Goal: Complete application form

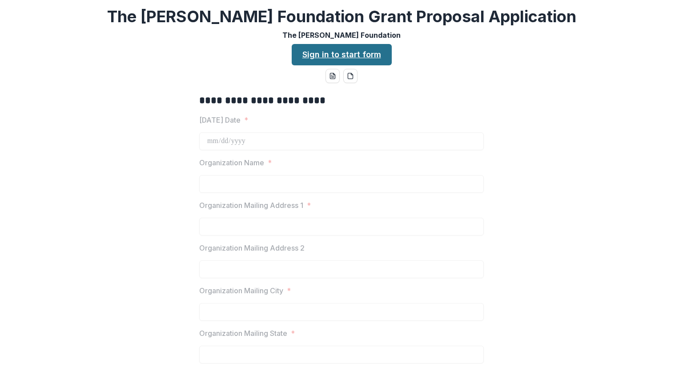
click at [352, 55] on link "Sign in to start form" at bounding box center [342, 54] width 100 height 21
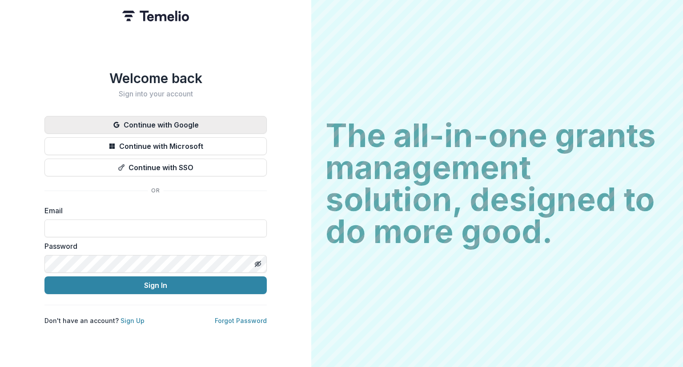
click at [158, 119] on button "Continue with Google" at bounding box center [155, 125] width 222 height 18
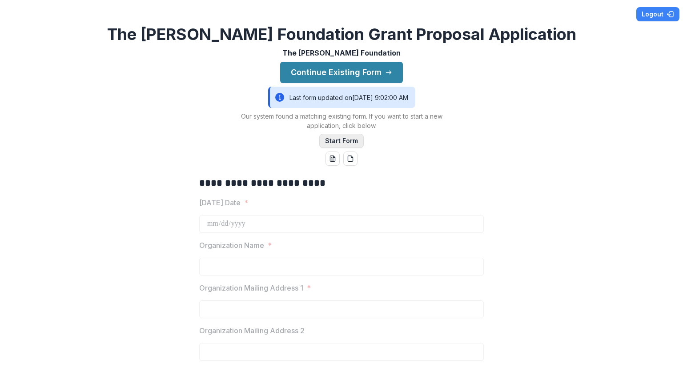
click at [350, 140] on button "Start Form" at bounding box center [341, 141] width 44 height 14
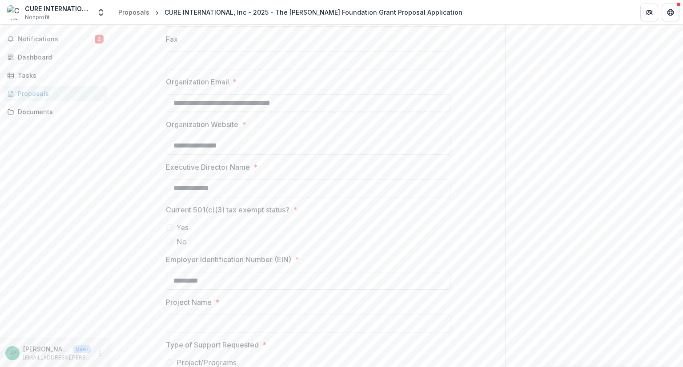
scroll to position [533, 0]
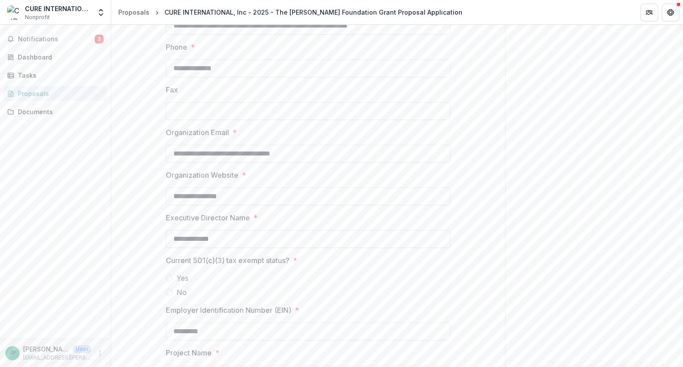
click at [230, 241] on input "**********" at bounding box center [308, 239] width 285 height 18
type input "**********"
click at [328, 268] on div "Current 501(c)(3) tax exempt status? * Yes No" at bounding box center [308, 276] width 285 height 43
click at [167, 280] on span at bounding box center [169, 278] width 7 height 7
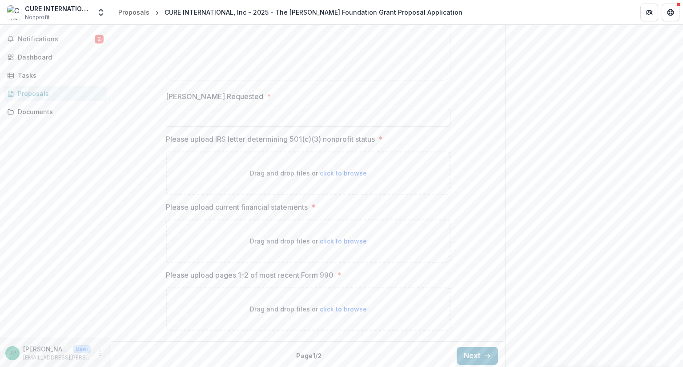
scroll to position [1168, 0]
click at [341, 171] on span "click to browse" at bounding box center [343, 172] width 47 height 8
type input "**********"
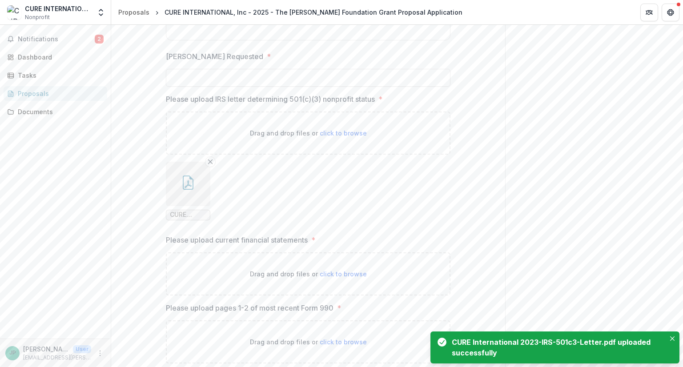
scroll to position [1241, 0]
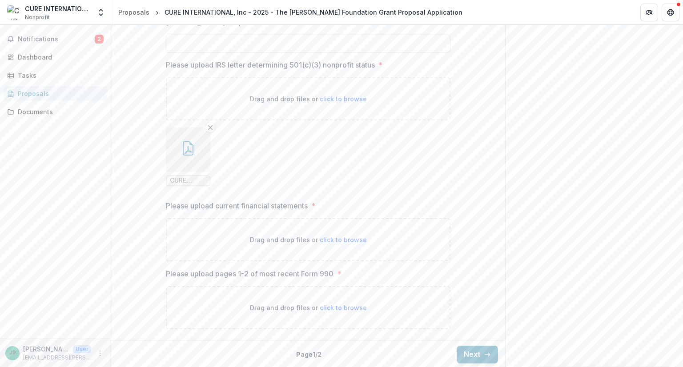
click at [345, 236] on span "click to browse" at bounding box center [343, 240] width 47 height 8
type input "**********"
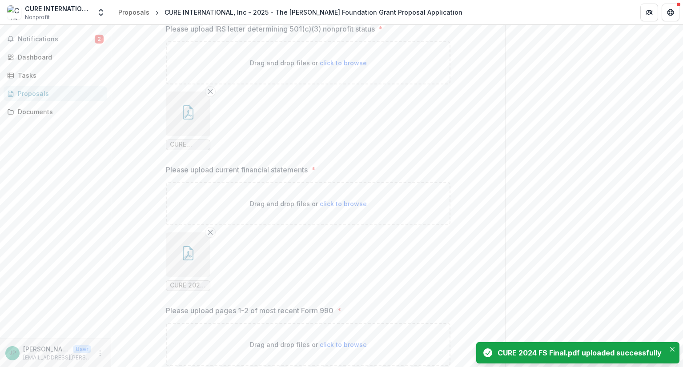
scroll to position [1314, 0]
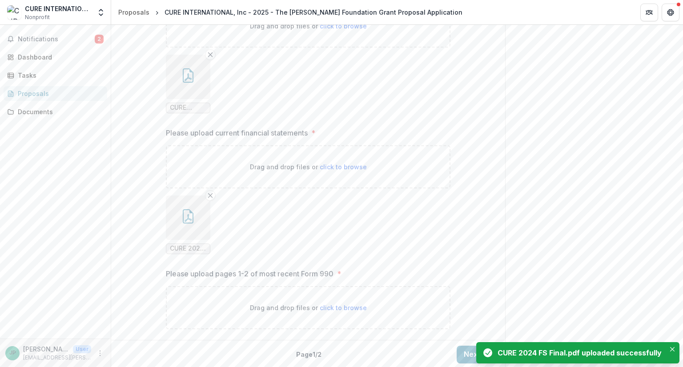
click at [354, 304] on span "click to browse" at bounding box center [343, 308] width 47 height 8
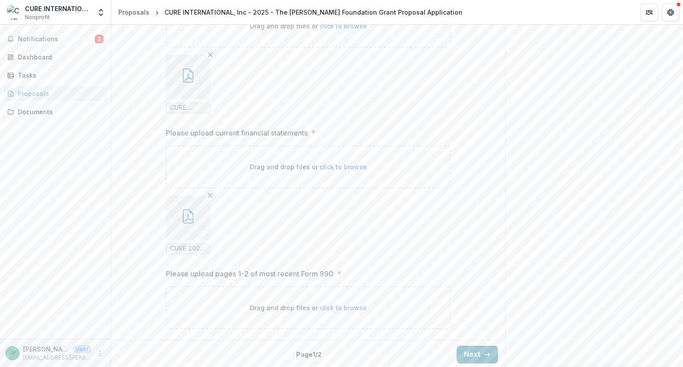
type input "**********"
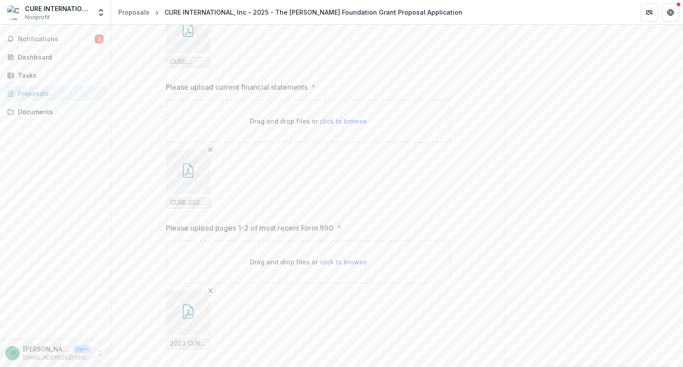
scroll to position [1387, 0]
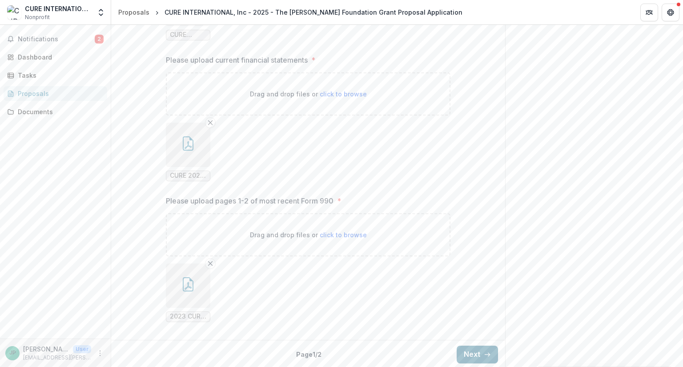
click at [469, 356] on button "Next" at bounding box center [477, 355] width 41 height 18
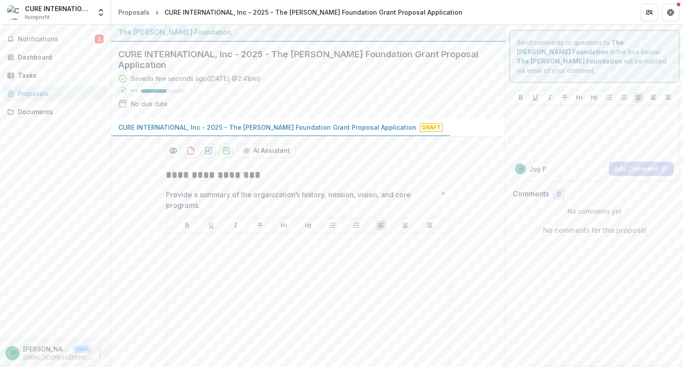
scroll to position [0, 0]
click at [420, 128] on span "Draft" at bounding box center [431, 129] width 23 height 9
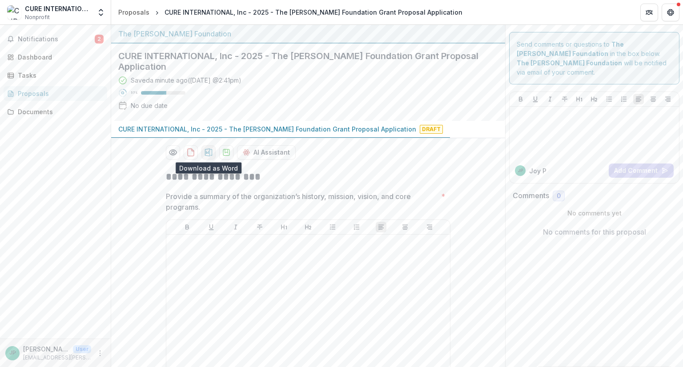
click at [208, 151] on icon "download-proposal" at bounding box center [208, 152] width 9 height 9
click at [172, 154] on icon "Preview 55d5bc42-618c-433c-95aa-efc4f5decfbe-0.pdf" at bounding box center [172, 152] width 7 height 5
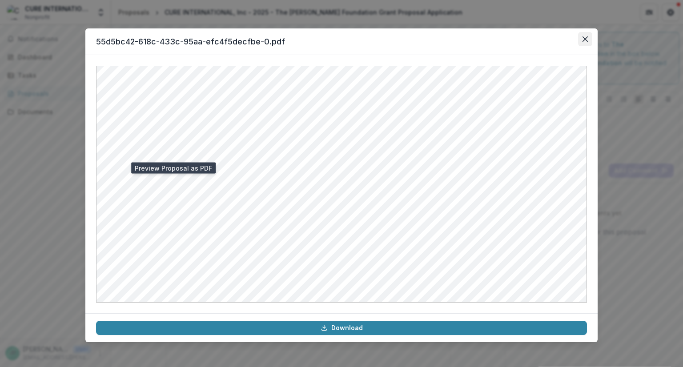
click at [584, 40] on icon "Close" at bounding box center [584, 38] width 5 height 5
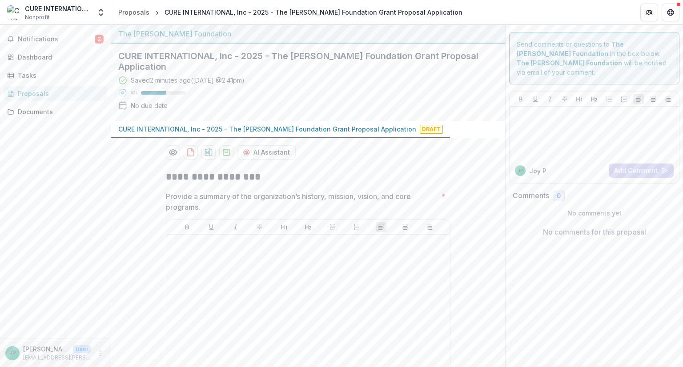
click at [322, 127] on p "CURE INTERNATIONAL, Inc - 2025 - The [PERSON_NAME] Foundation Grant Proposal Ap…" at bounding box center [267, 128] width 298 height 9
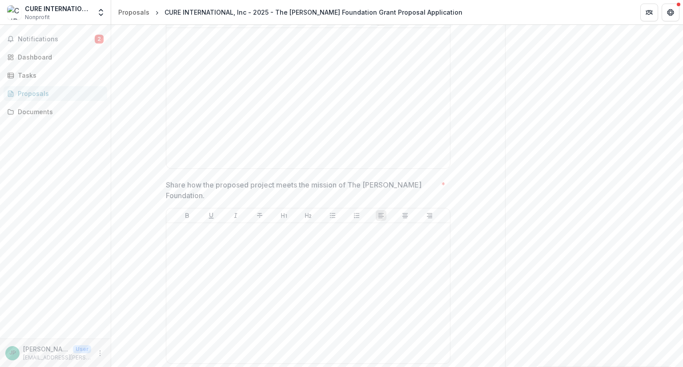
scroll to position [809, 0]
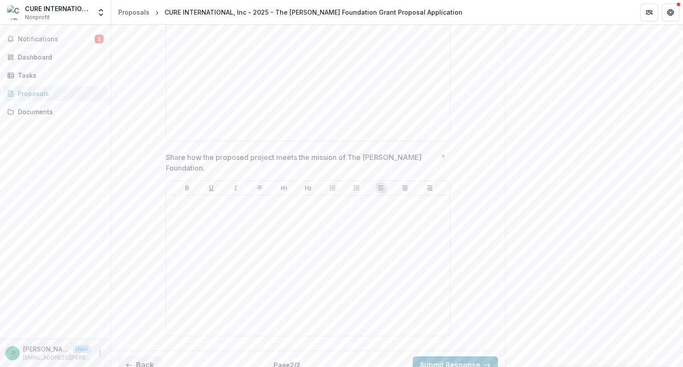
click at [100, 357] on button "More" at bounding box center [100, 353] width 11 height 11
click at [135, 349] on button "Logout" at bounding box center [158, 348] width 95 height 15
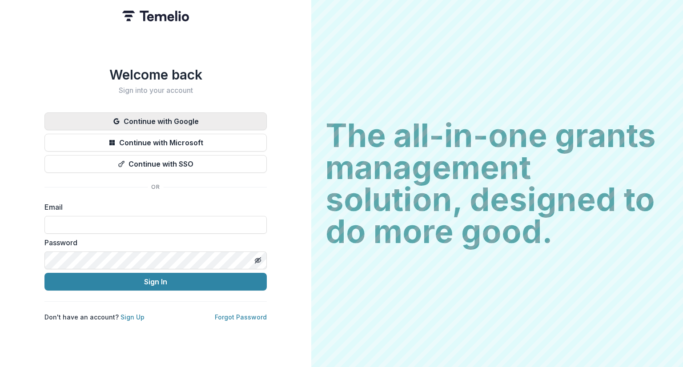
click at [192, 118] on button "Continue with Google" at bounding box center [155, 121] width 222 height 18
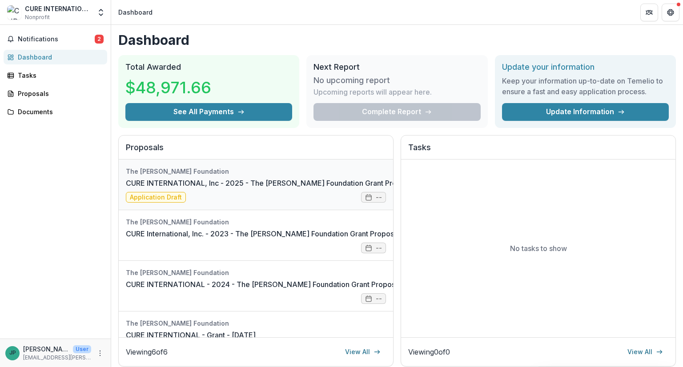
click at [163, 188] on link "CURE INTERNATIONAL, Inc - 2025 - The [PERSON_NAME] Foundation Grant Proposal Ap…" at bounding box center [290, 183] width 329 height 11
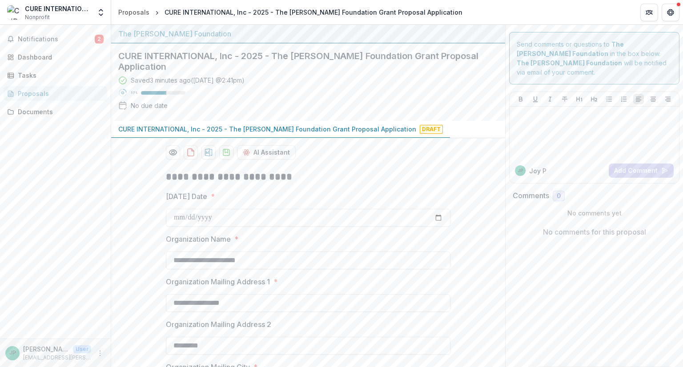
click at [98, 355] on icon "More" at bounding box center [99, 353] width 7 height 7
click at [137, 350] on button "Logout" at bounding box center [158, 348] width 95 height 15
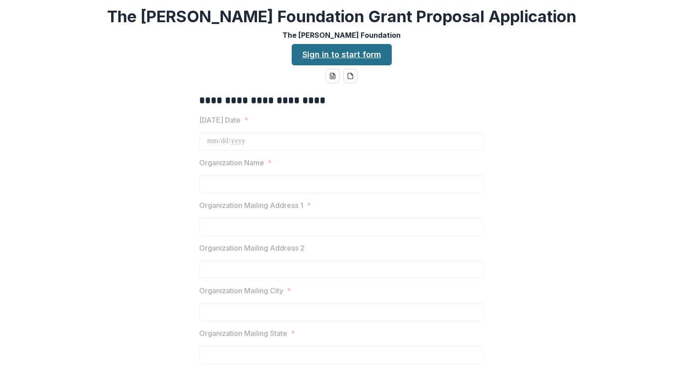
click at [360, 55] on link "Sign in to start form" at bounding box center [342, 54] width 100 height 21
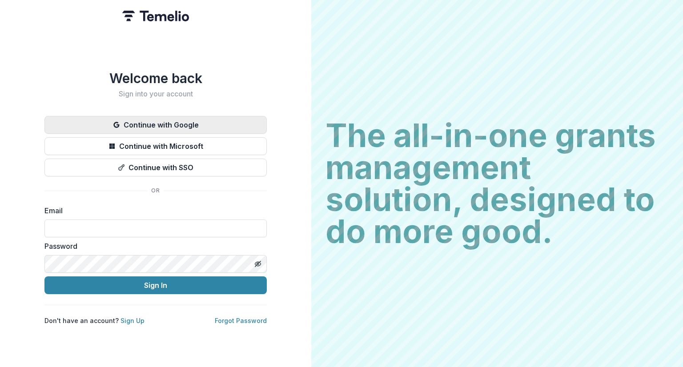
click at [156, 120] on button "Continue with Google" at bounding box center [155, 125] width 222 height 18
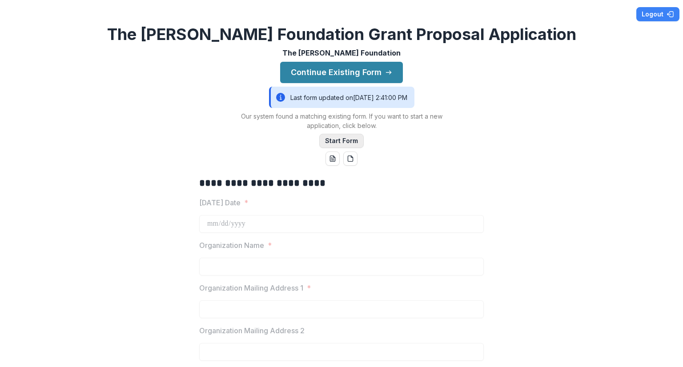
click at [349, 139] on button "Start Form" at bounding box center [341, 141] width 44 height 14
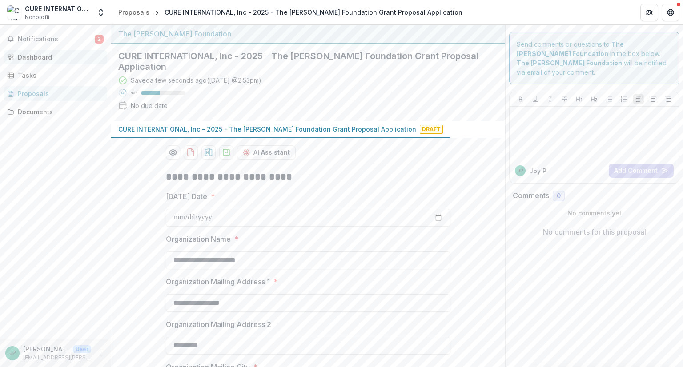
click at [32, 59] on div "Dashboard" at bounding box center [59, 56] width 82 height 9
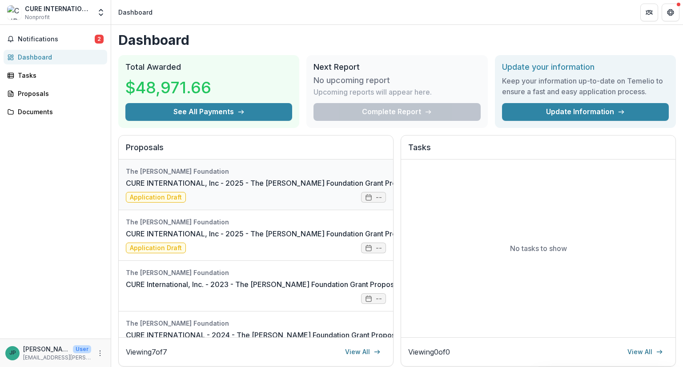
click at [376, 188] on link "CURE INTERNATIONAL, Inc - 2025 - The [PERSON_NAME] Foundation Grant Proposal Ap…" at bounding box center [290, 183] width 329 height 11
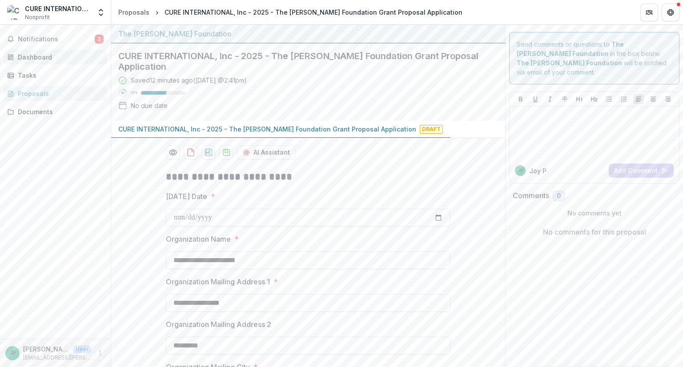
drag, startPoint x: 387, startPoint y: 130, endPoint x: 38, endPoint y: 57, distance: 356.8
click at [38, 57] on div "Dashboard" at bounding box center [59, 56] width 82 height 9
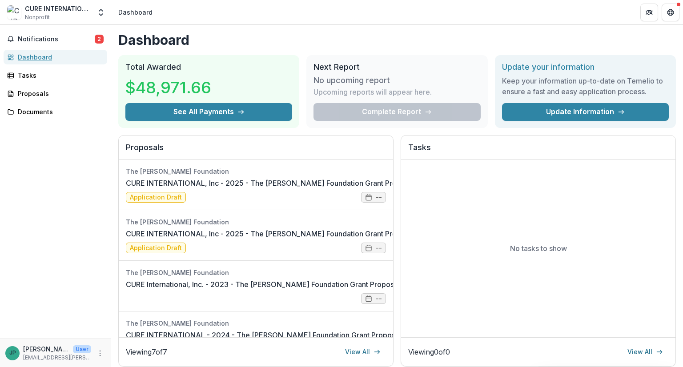
scroll to position [0, 79]
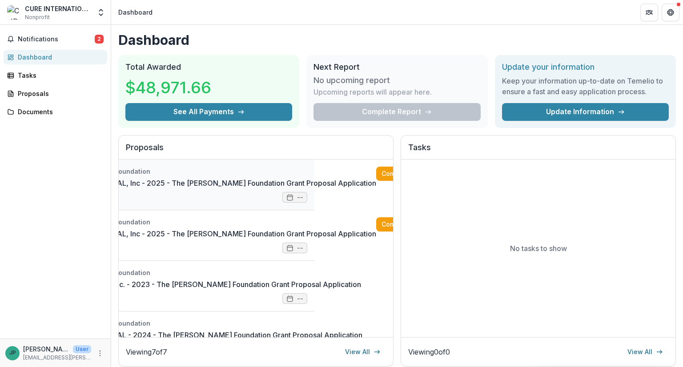
click at [295, 188] on link "CURE INTERNATIONAL, Inc - 2025 - The [PERSON_NAME] Foundation Grant Proposal Ap…" at bounding box center [211, 183] width 329 height 11
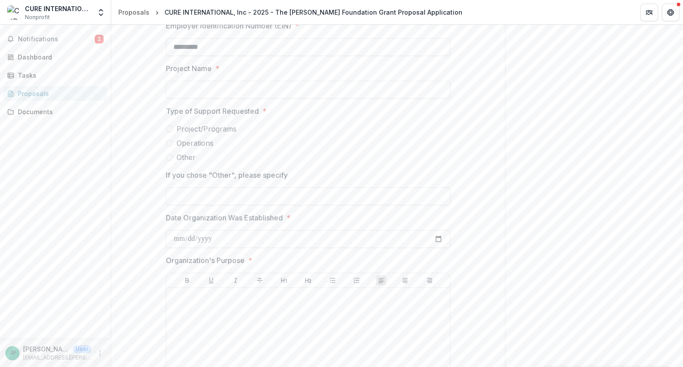
scroll to position [809, 0]
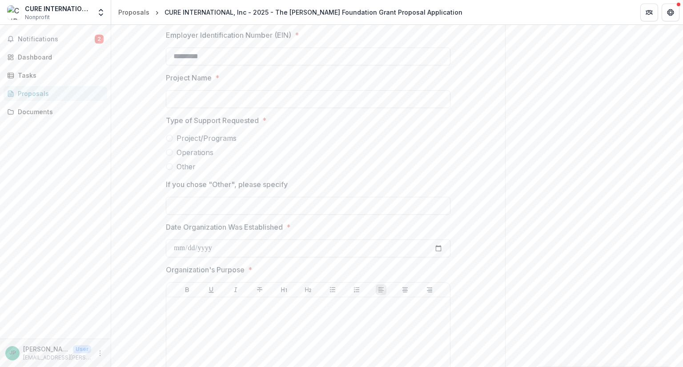
drag, startPoint x: 176, startPoint y: 137, endPoint x: 224, endPoint y: 148, distance: 48.8
click at [224, 148] on div "Project/Programs Operations Other" at bounding box center [308, 152] width 285 height 39
drag, startPoint x: 176, startPoint y: 136, endPoint x: 224, endPoint y: 134, distance: 48.9
click at [224, 134] on span "Project/Programs" at bounding box center [206, 138] width 60 height 11
click at [262, 149] on label "Operations" at bounding box center [308, 152] width 285 height 11
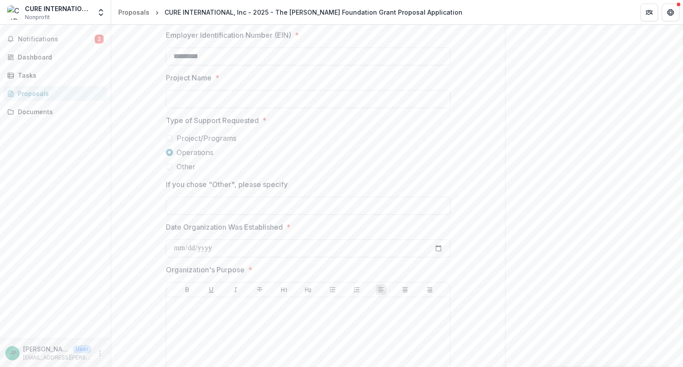
click at [301, 118] on span "Type of Support Requested *" at bounding box center [305, 120] width 279 height 11
click at [172, 125] on div "Type of Support Requested * Project/Programs Operations Other" at bounding box center [308, 143] width 285 height 57
click at [168, 139] on span at bounding box center [169, 138] width 7 height 7
click at [168, 169] on span at bounding box center [169, 166] width 7 height 7
click at [155, 176] on div "**********" at bounding box center [308, 135] width 394 height 1560
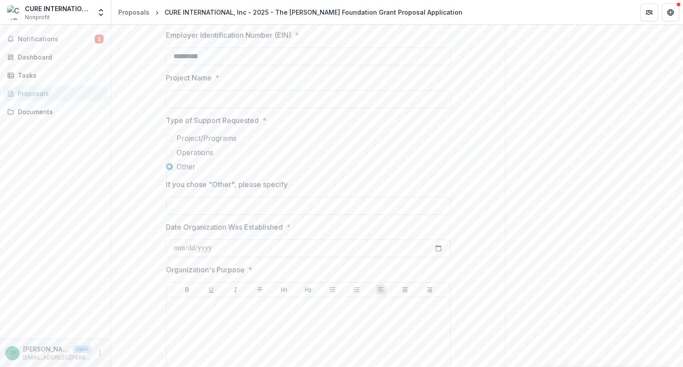
click at [235, 140] on label "Project/Programs" at bounding box center [308, 138] width 285 height 11
click at [174, 133] on label "Project/Programs" at bounding box center [308, 138] width 285 height 11
click at [33, 112] on div "Documents" at bounding box center [59, 111] width 82 height 9
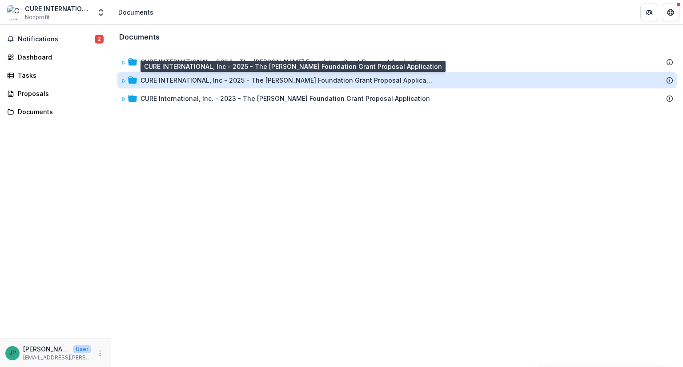
click at [292, 81] on div "CURE INTERNATIONAL, Inc - 2025 - The [PERSON_NAME] Foundation Grant Proposal Ap…" at bounding box center [286, 80] width 293 height 9
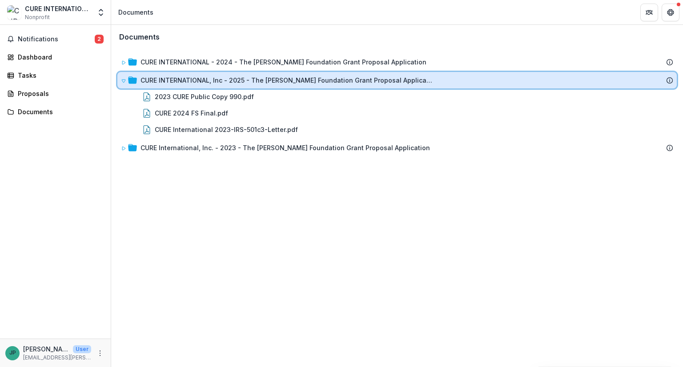
click at [124, 78] on icon at bounding box center [123, 80] width 5 height 5
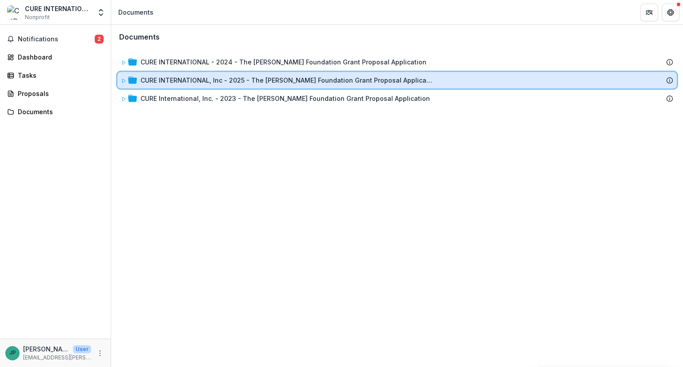
click at [125, 78] on icon at bounding box center [123, 80] width 5 height 5
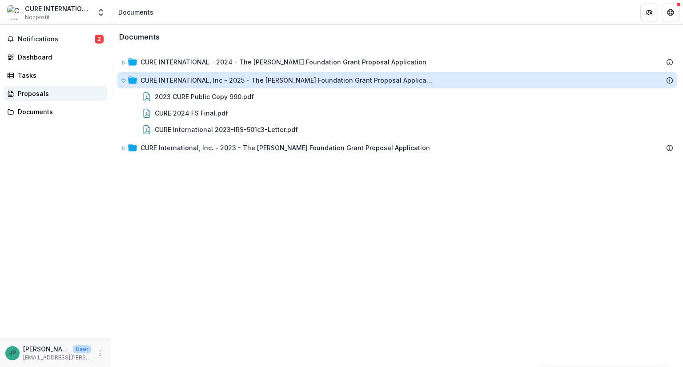
click at [34, 95] on div "Proposals" at bounding box center [59, 93] width 82 height 9
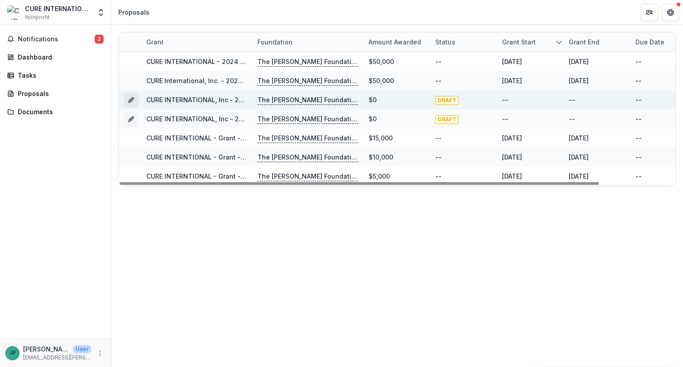
click at [132, 98] on icon "Grant 55d5bc42-618c-433c-95aa-efc4f5decfbe" at bounding box center [133, 98] width 2 height 2
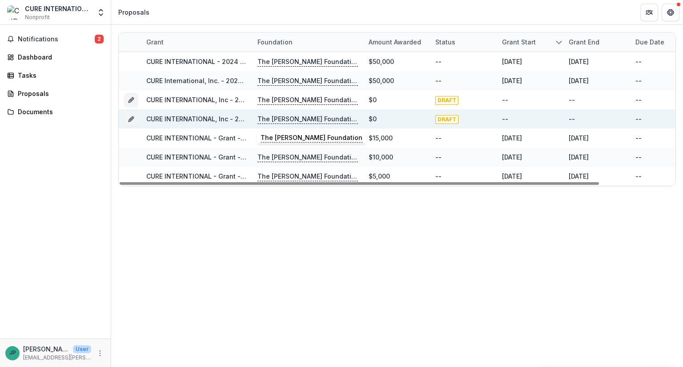
click at [270, 118] on p "The [PERSON_NAME] Foundation" at bounding box center [307, 119] width 100 height 10
click at [187, 118] on link "CURE INTERNATIONAL, Inc - 2025 - The [PERSON_NAME] Foundation Grant Proposal Ap…" at bounding box center [295, 119] width 298 height 8
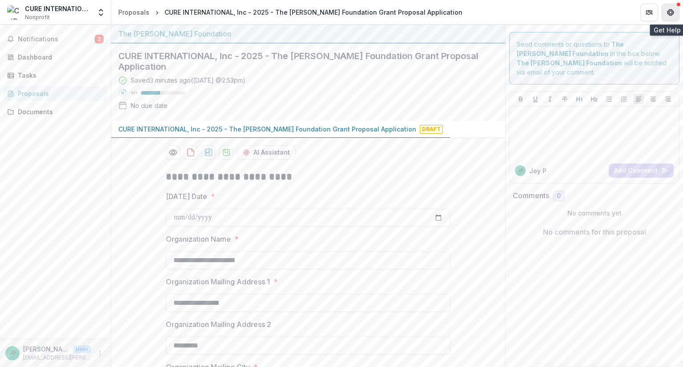
click at [669, 16] on button "Get Help" at bounding box center [670, 13] width 18 height 18
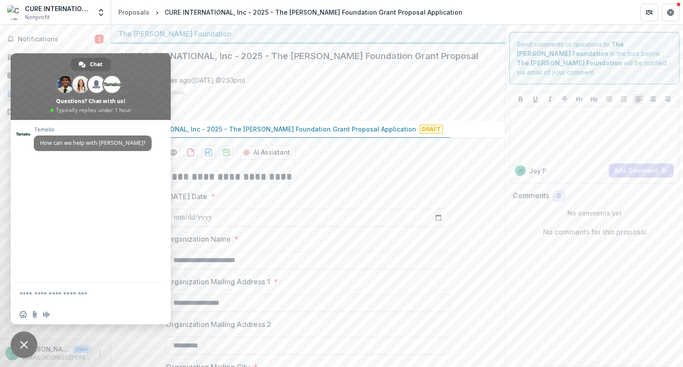
click at [667, 12] on icon "Get Help" at bounding box center [670, 12] width 7 height 7
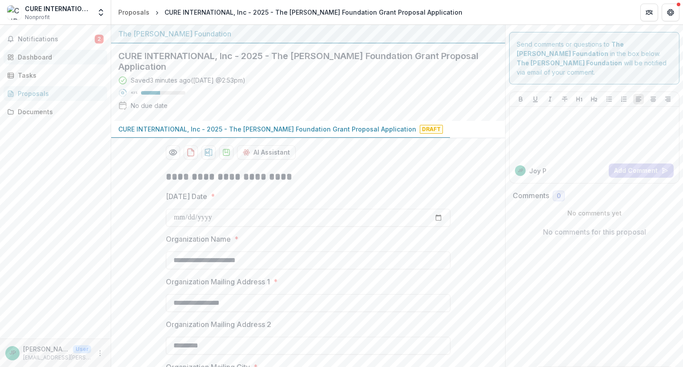
drag, startPoint x: 35, startPoint y: 57, endPoint x: 39, endPoint y: 60, distance: 4.8
click at [35, 57] on div "Dashboard" at bounding box center [59, 56] width 82 height 9
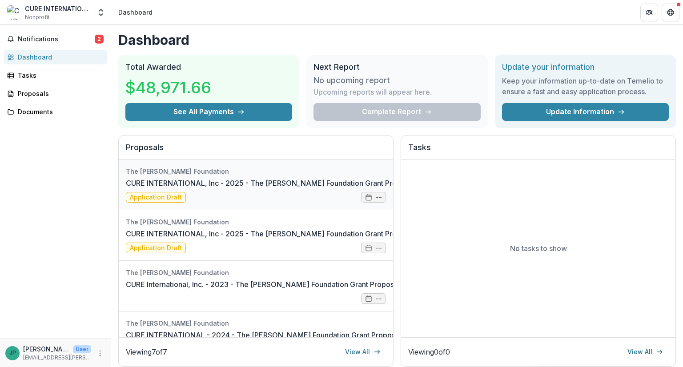
drag, startPoint x: 144, startPoint y: 233, endPoint x: 174, endPoint y: 198, distance: 46.1
click at [174, 188] on link "CURE INTERNATIONAL, Inc - 2025 - The [PERSON_NAME] Foundation Grant Proposal Ap…" at bounding box center [290, 183] width 329 height 11
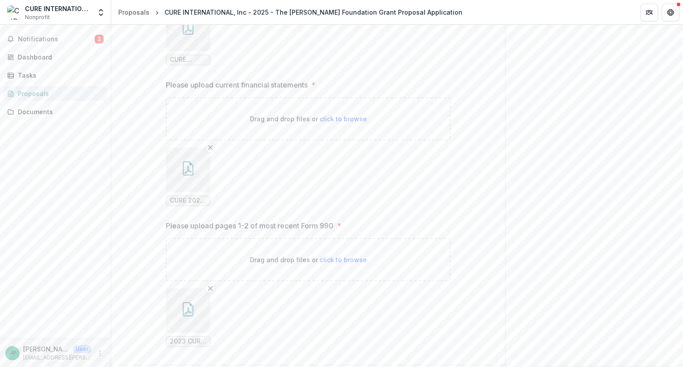
scroll to position [1387, 0]
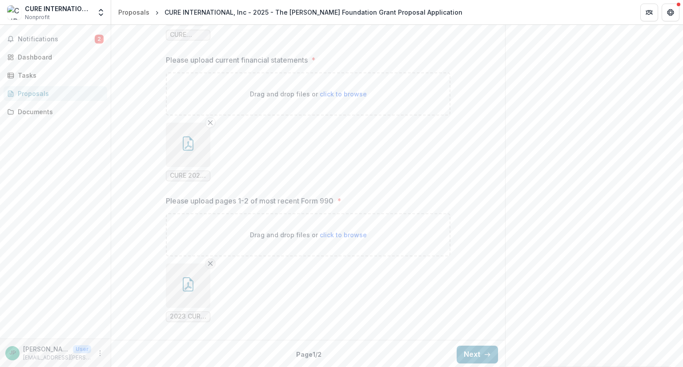
click at [208, 261] on icon "Remove File" at bounding box center [210, 263] width 7 height 7
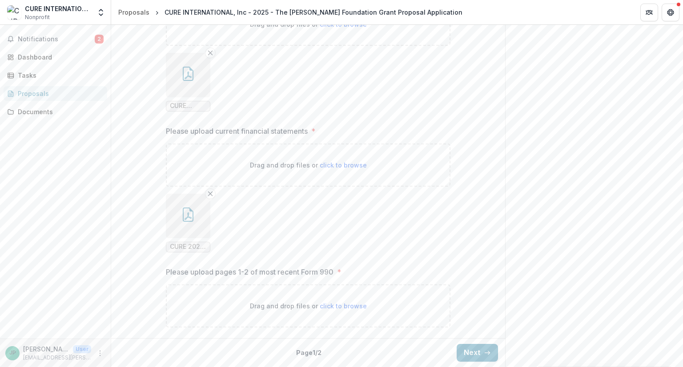
scroll to position [1314, 0]
click at [340, 306] on span "click to browse" at bounding box center [343, 308] width 47 height 8
type input "**********"
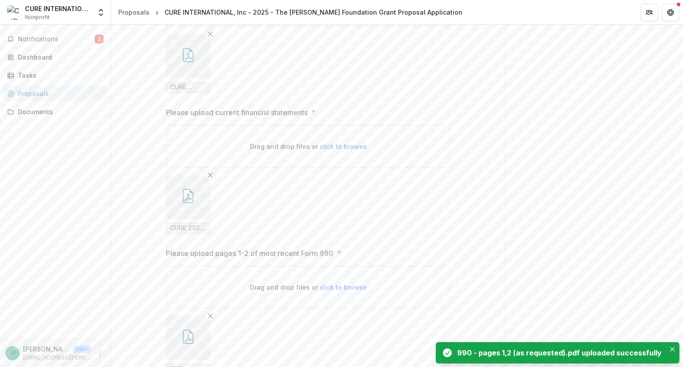
scroll to position [1387, 0]
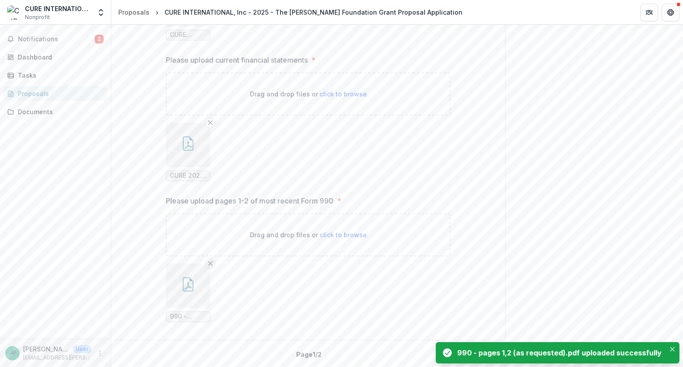
click at [209, 263] on icon "Remove File" at bounding box center [210, 263] width 7 height 7
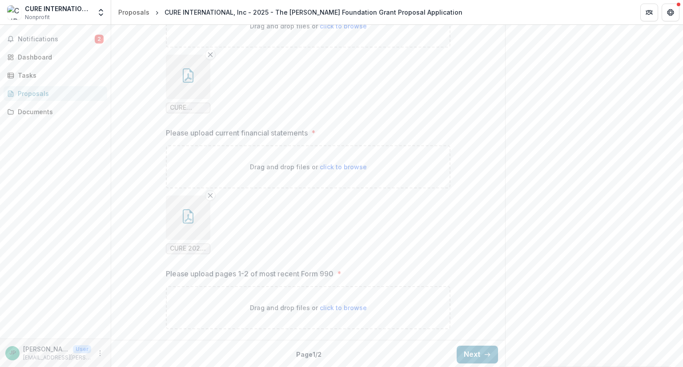
click at [341, 303] on p "Drag and drop files or click to browse" at bounding box center [308, 307] width 117 height 9
type input "**********"
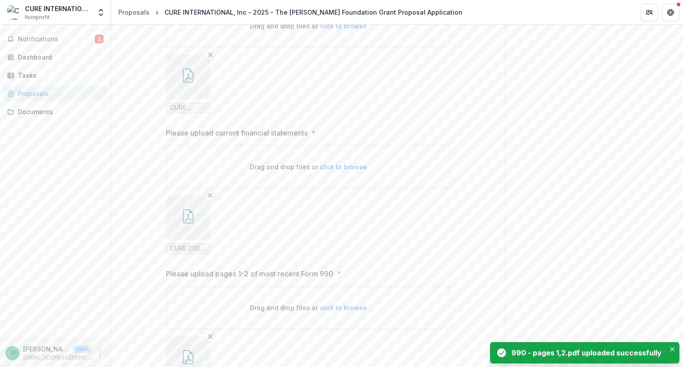
scroll to position [1387, 0]
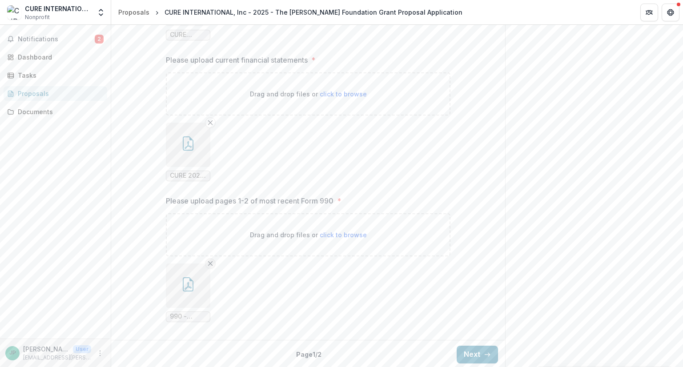
click at [210, 262] on icon "Remove File" at bounding box center [210, 263] width 7 height 7
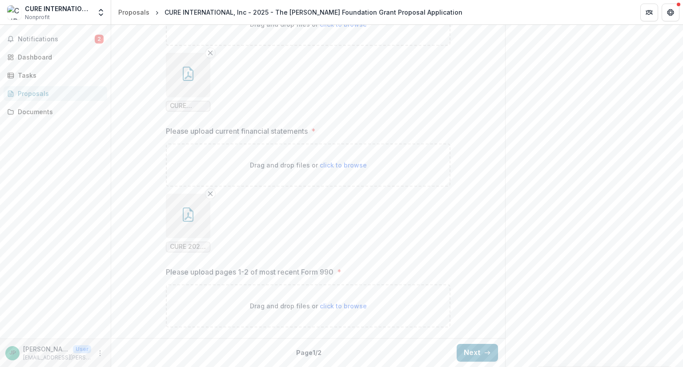
scroll to position [1314, 0]
click at [350, 305] on span "click to browse" at bounding box center [343, 308] width 47 height 8
type input "**********"
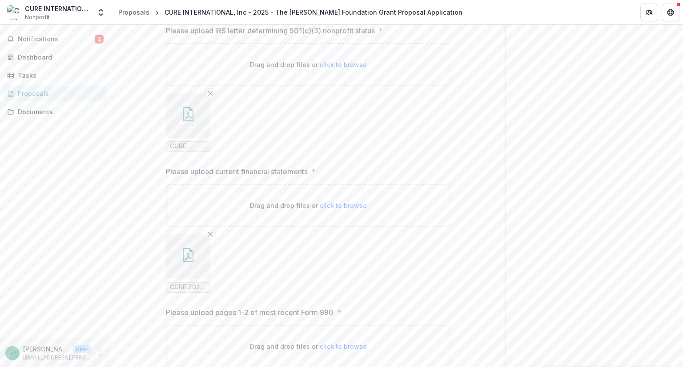
scroll to position [1387, 0]
